Goal: Task Accomplishment & Management: Manage account settings

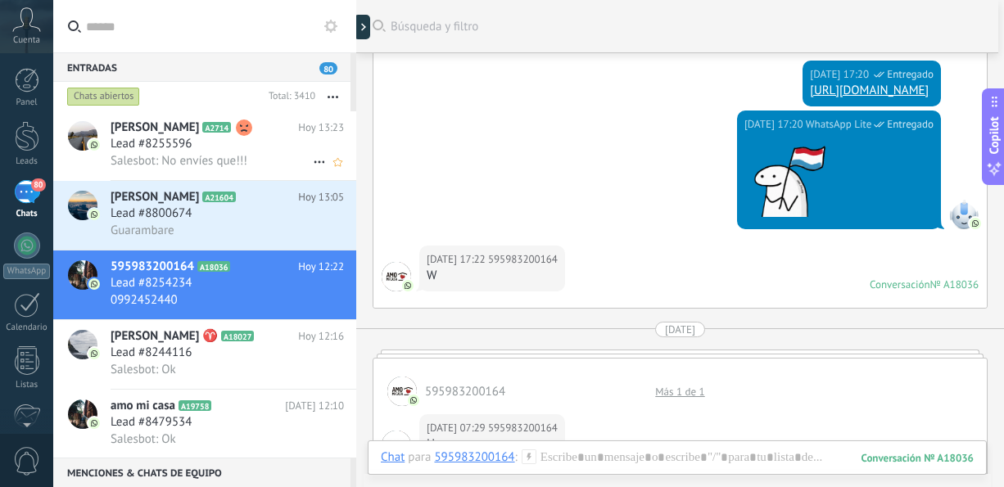
click at [165, 158] on span "Salesbot: No envíes que!!!" at bounding box center [179, 161] width 137 height 16
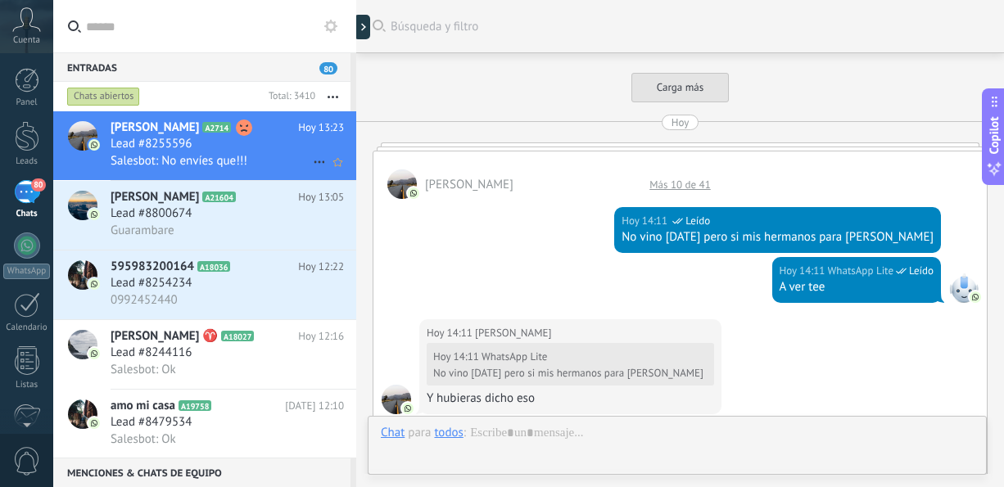
scroll to position [699, 0]
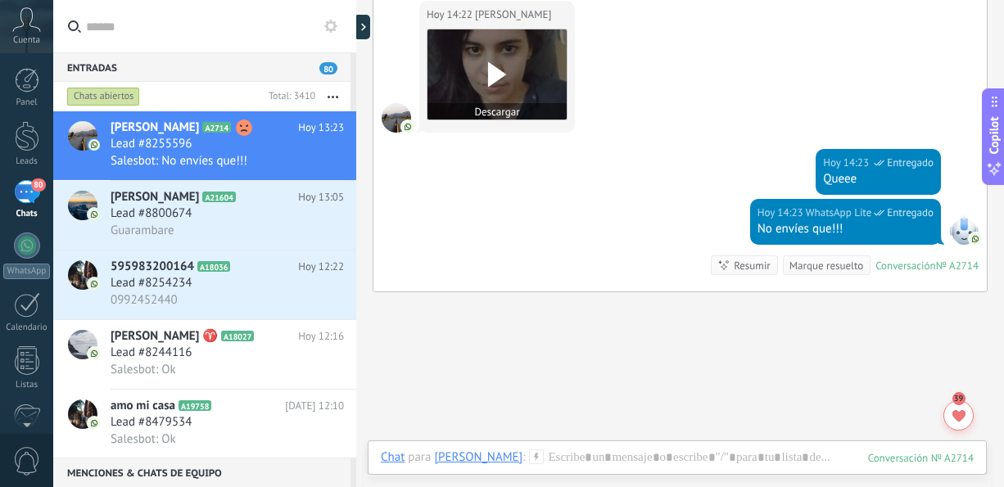
click at [486, 73] on icon at bounding box center [497, 74] width 34 height 25
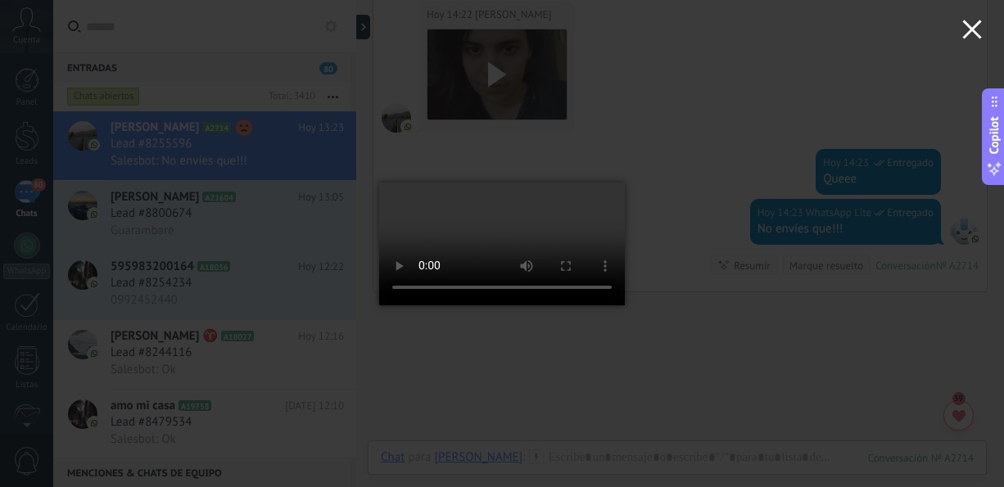
click at [965, 29] on icon "button" at bounding box center [972, 30] width 20 height 20
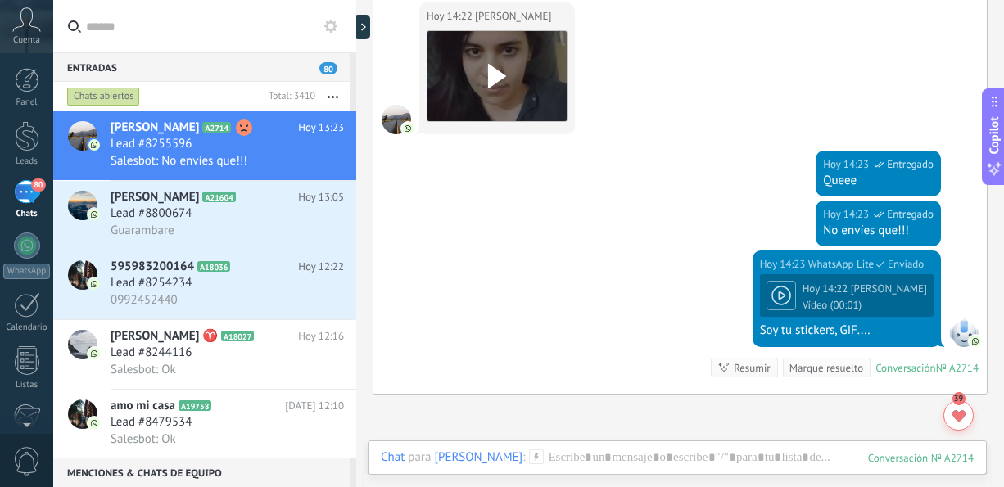
scroll to position [799, 0]
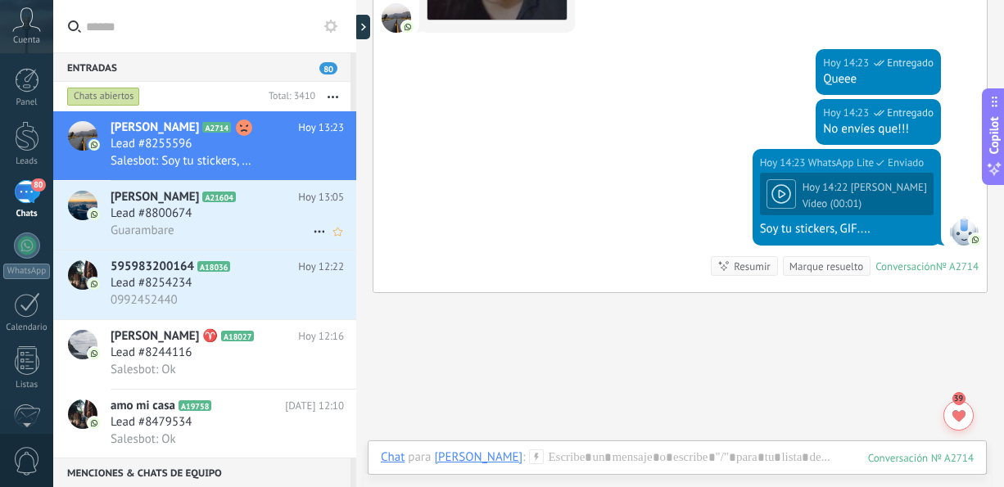
click at [220, 201] on span "A21604" at bounding box center [218, 197] width 33 height 11
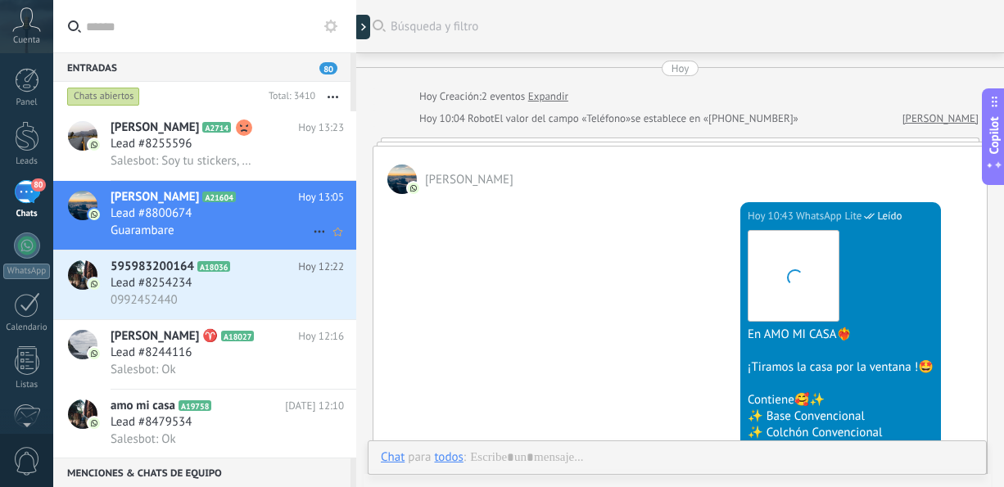
scroll to position [891, 0]
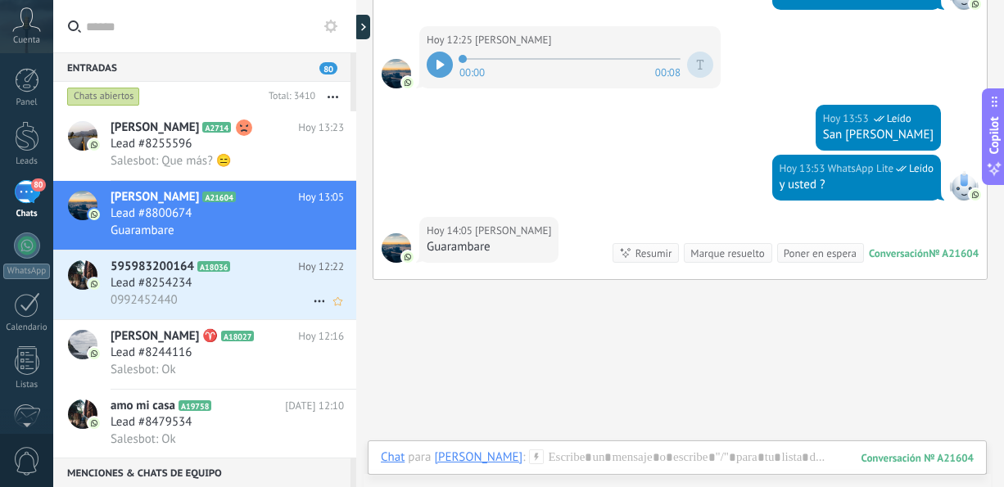
click at [224, 300] on div "0992452440" at bounding box center [227, 300] width 233 height 17
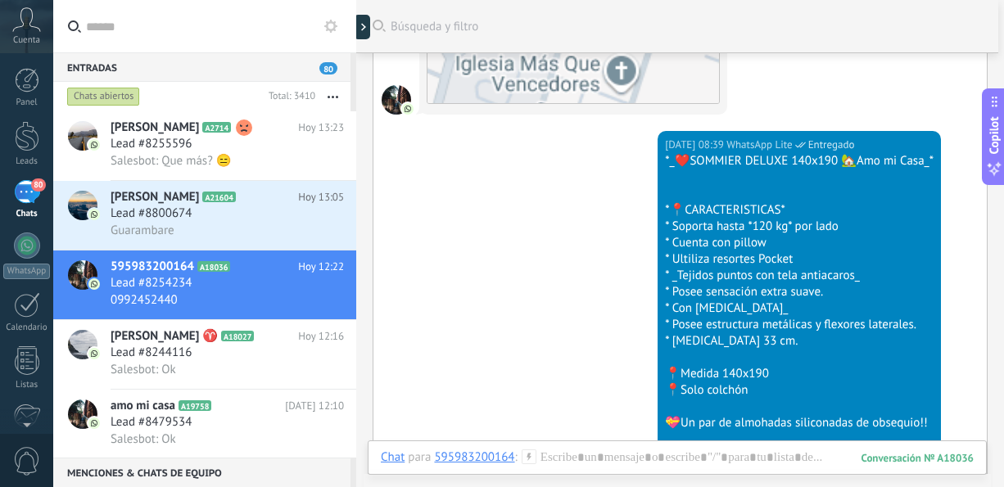
scroll to position [5219, 0]
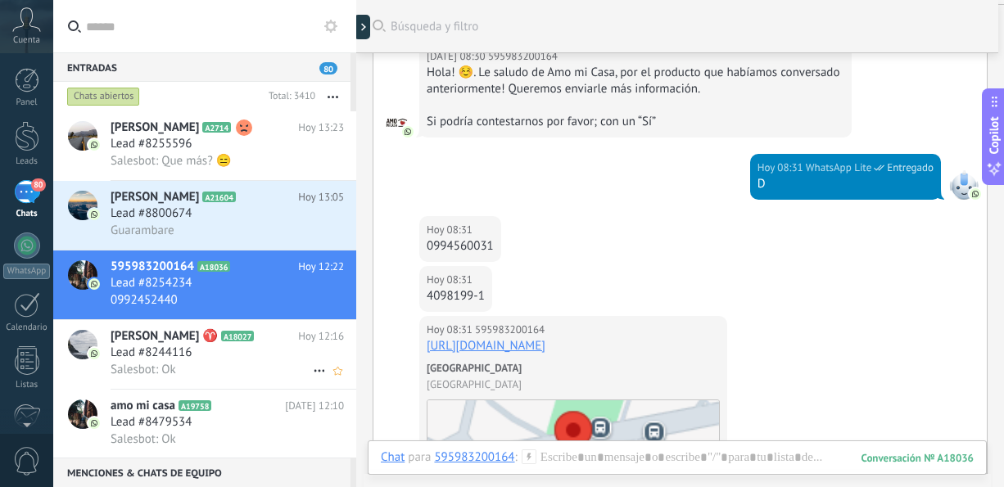
click at [139, 377] on span "Salesbot: Ok" at bounding box center [144, 370] width 66 height 16
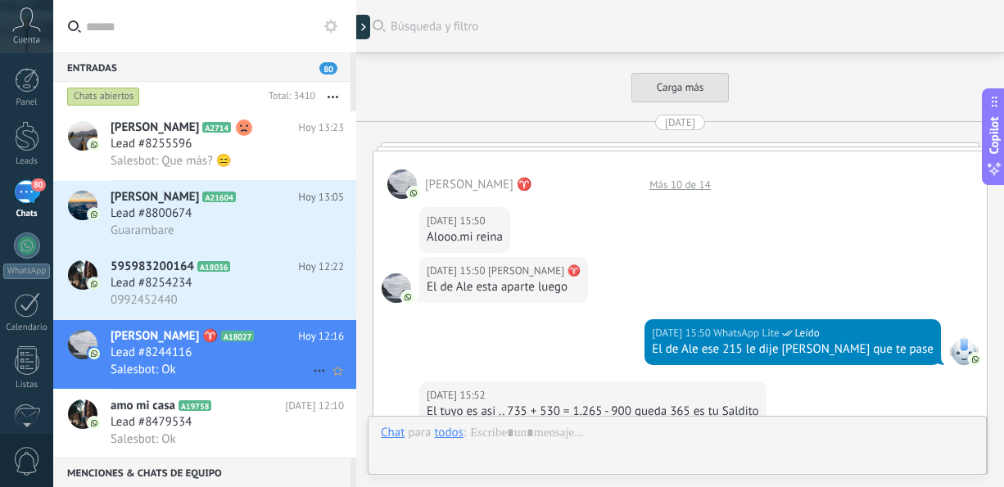
scroll to position [2086, 0]
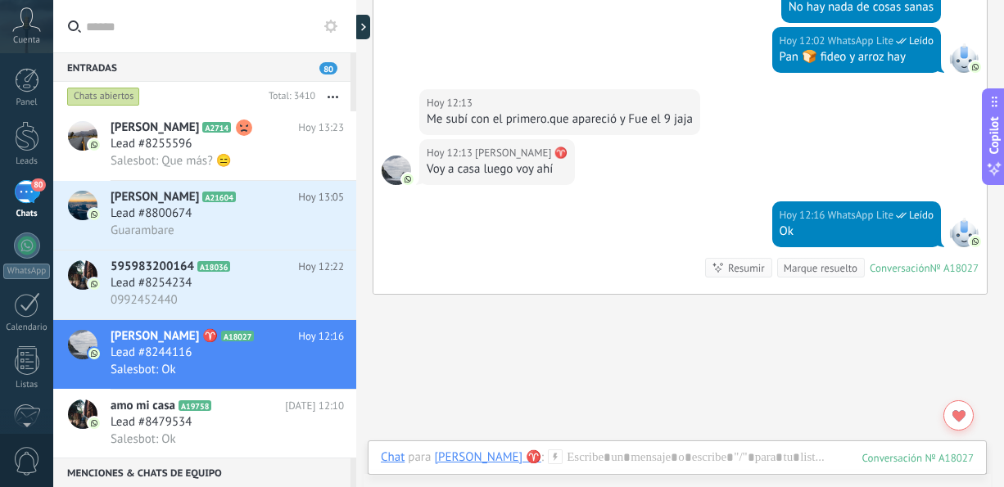
click at [337, 92] on button "button" at bounding box center [332, 96] width 35 height 29
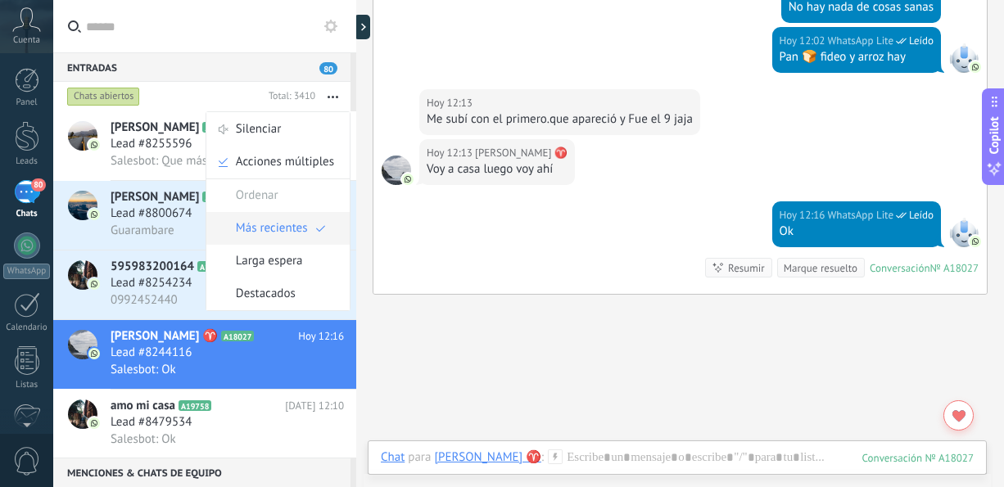
click at [278, 228] on span "Más recientes" at bounding box center [272, 228] width 72 height 33
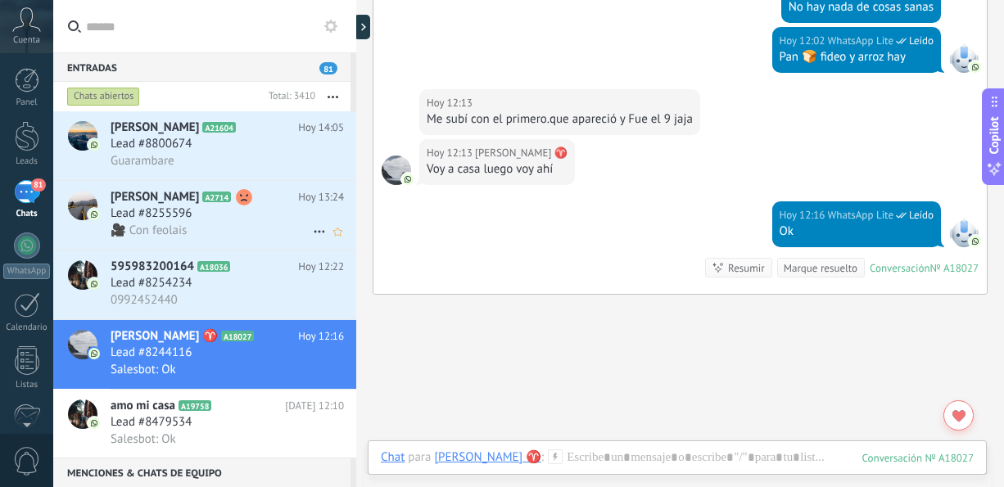
click at [227, 222] on div "Lead #8255596" at bounding box center [227, 214] width 233 height 16
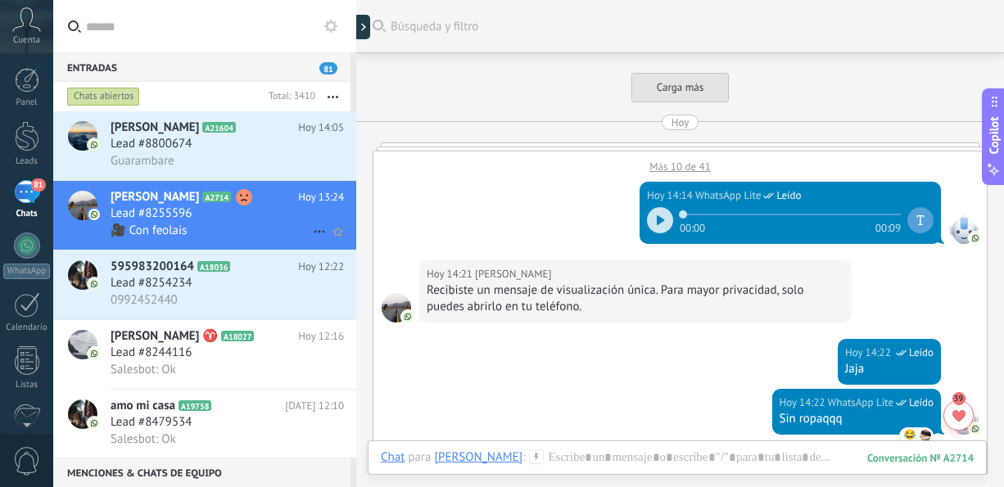
scroll to position [699, 0]
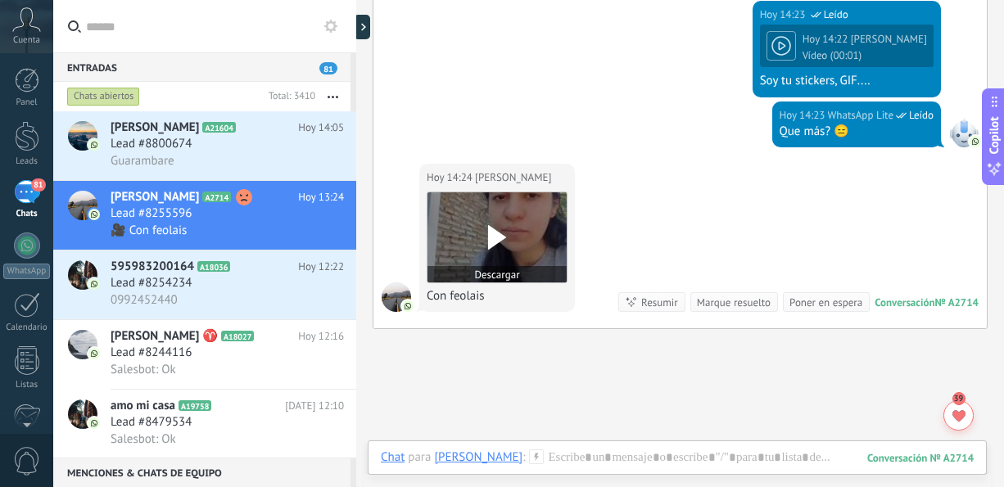
click at [490, 234] on use at bounding box center [497, 237] width 18 height 25
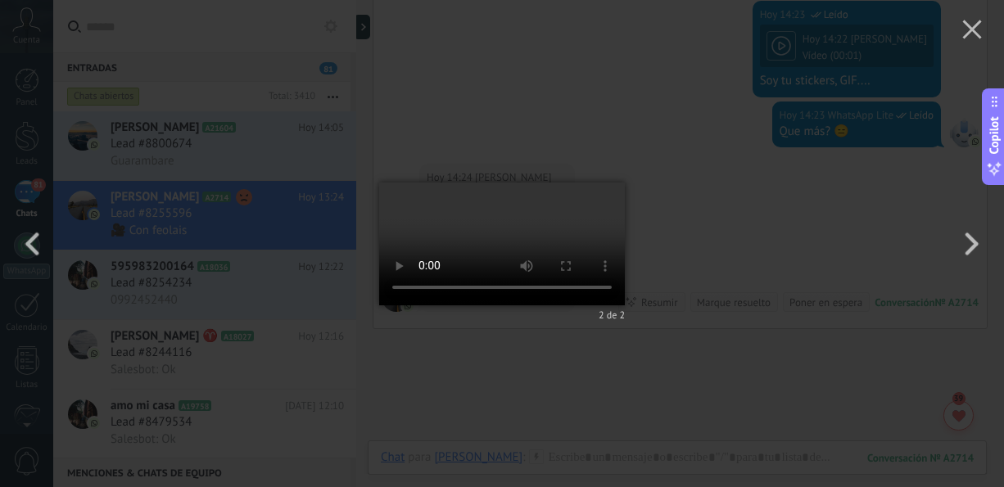
click at [490, 234] on video at bounding box center [502, 244] width 246 height 188
click at [970, 23] on icon "button" at bounding box center [972, 30] width 20 height 20
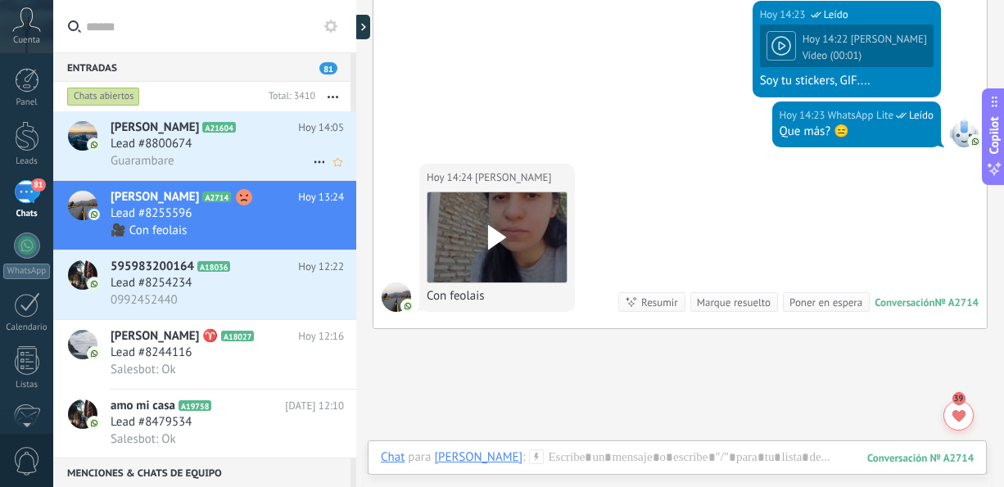
click at [242, 157] on div "Guarambare" at bounding box center [227, 160] width 233 height 17
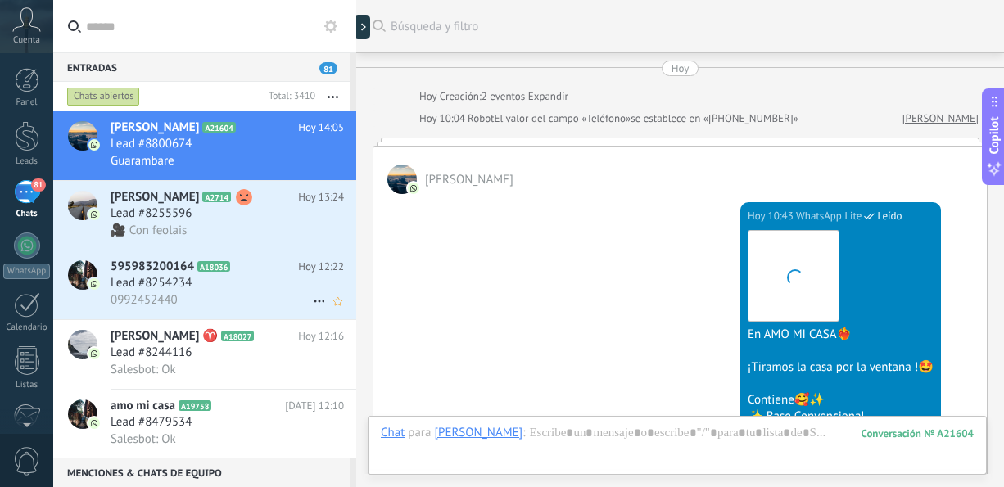
scroll to position [965, 0]
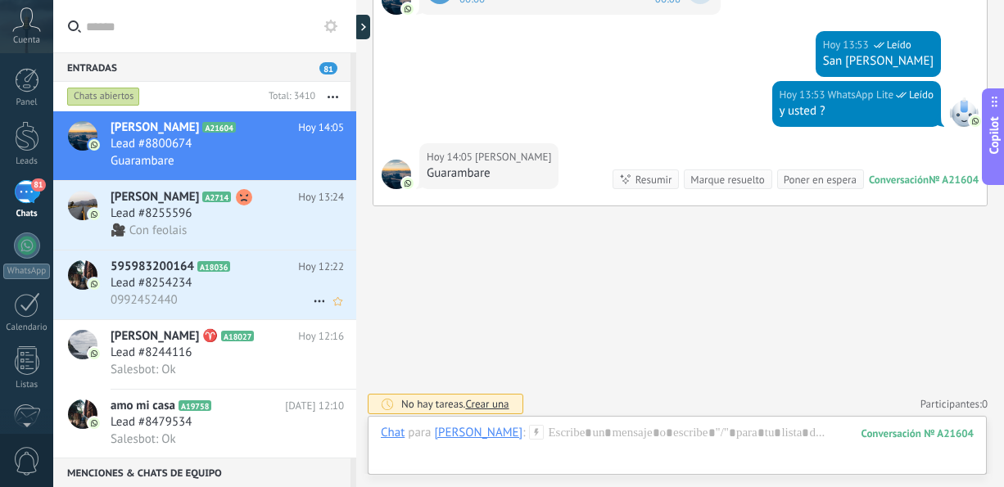
click at [192, 300] on div "0992452440" at bounding box center [227, 300] width 233 height 17
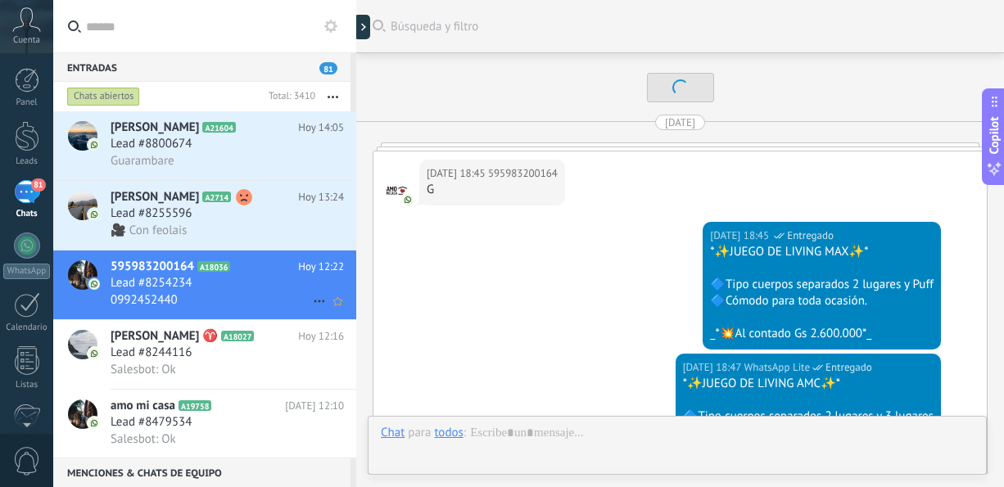
scroll to position [6146, 0]
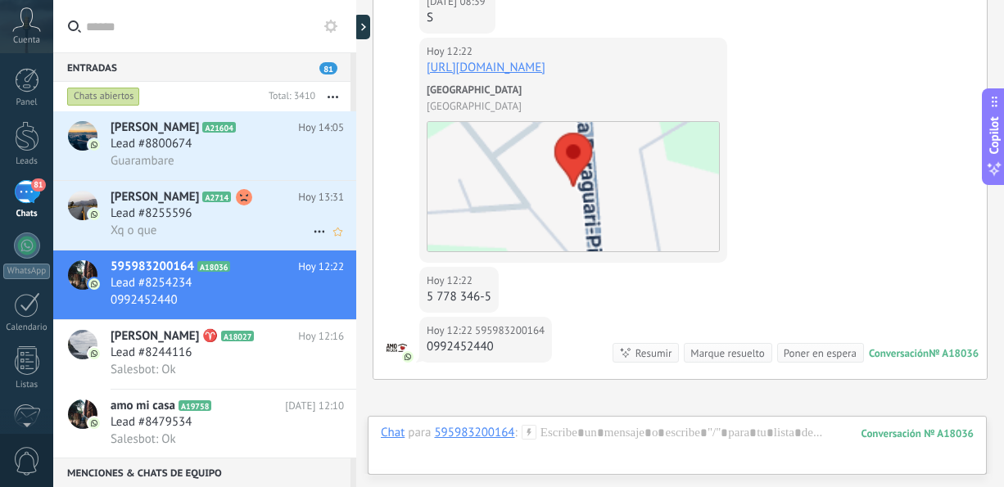
click at [229, 234] on div "Xq o que" at bounding box center [227, 230] width 233 height 17
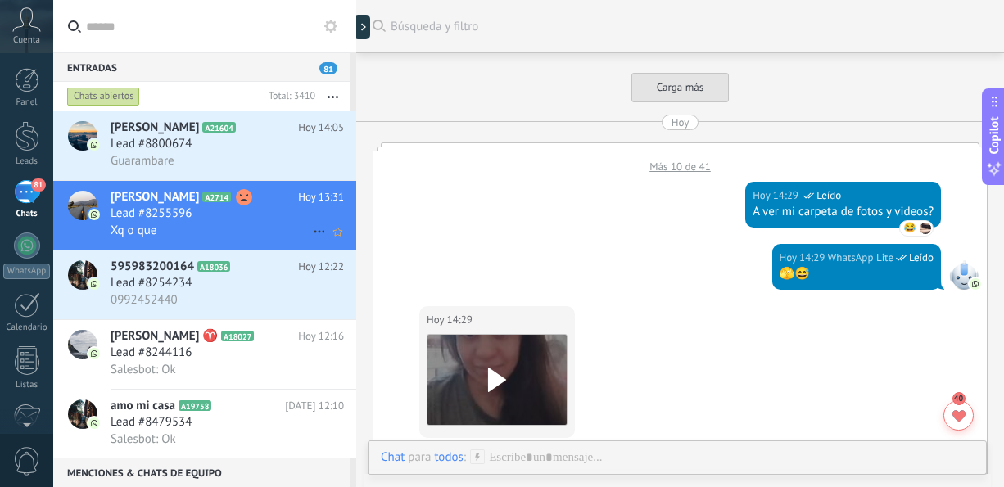
scroll to position [700, 0]
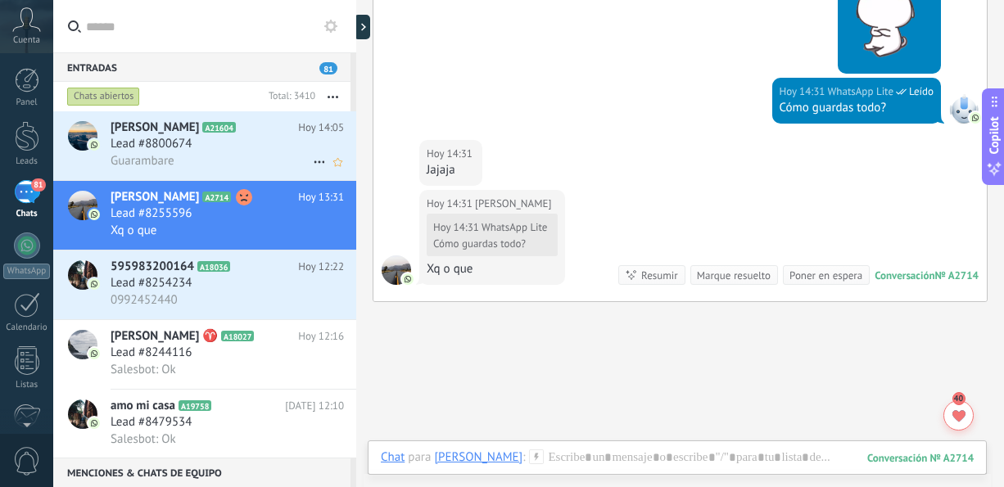
click at [205, 164] on div "Guarambare" at bounding box center [227, 160] width 233 height 17
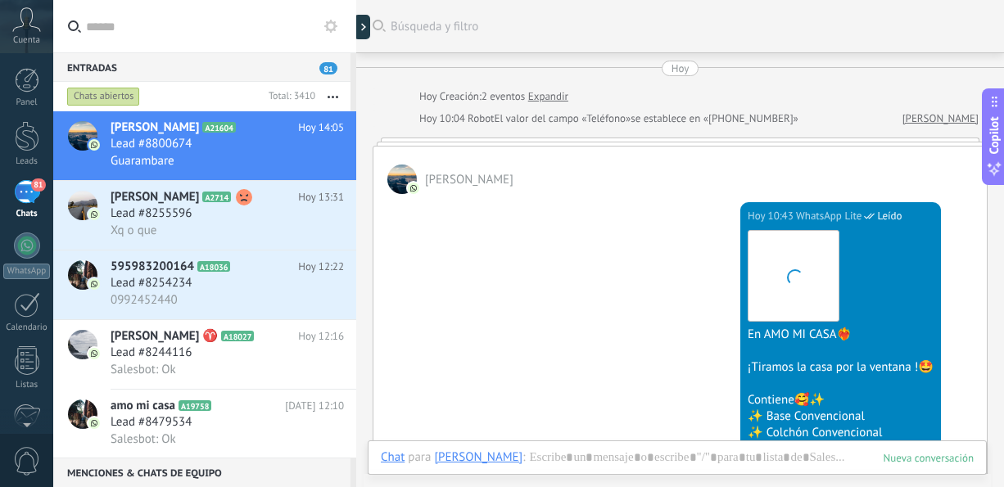
scroll to position [891, 0]
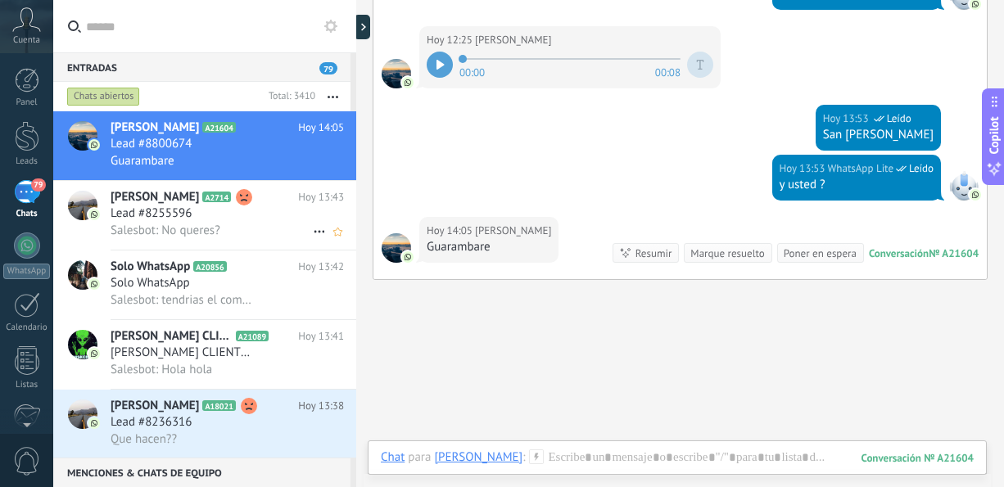
click at [217, 225] on span "Salesbot: No queres?" at bounding box center [166, 231] width 110 height 16
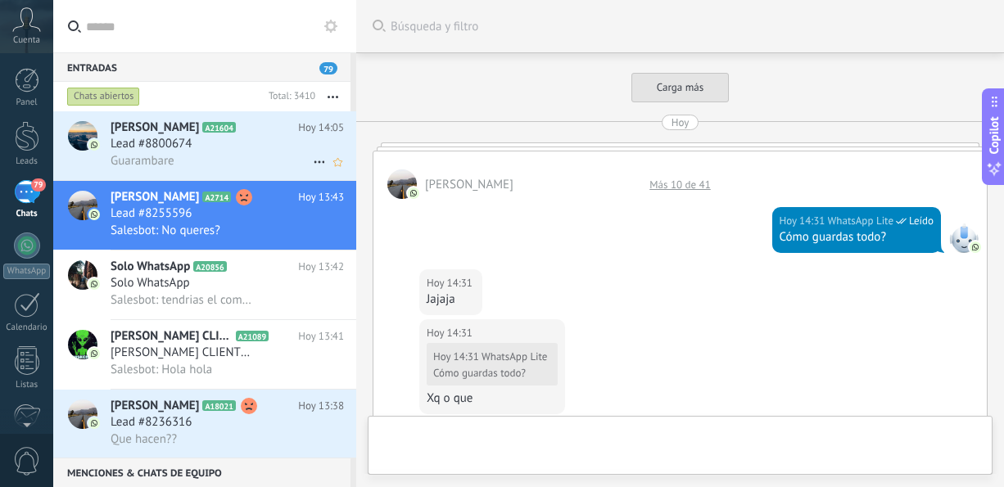
click at [197, 143] on h3 "Lead #8800674" at bounding box center [155, 144] width 89 height 16
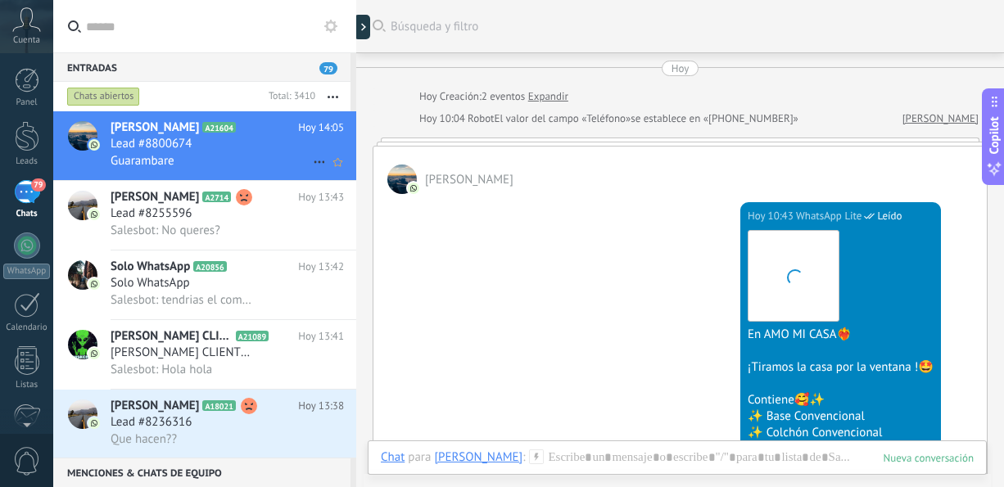
scroll to position [891, 0]
